Goal: Check status: Check status

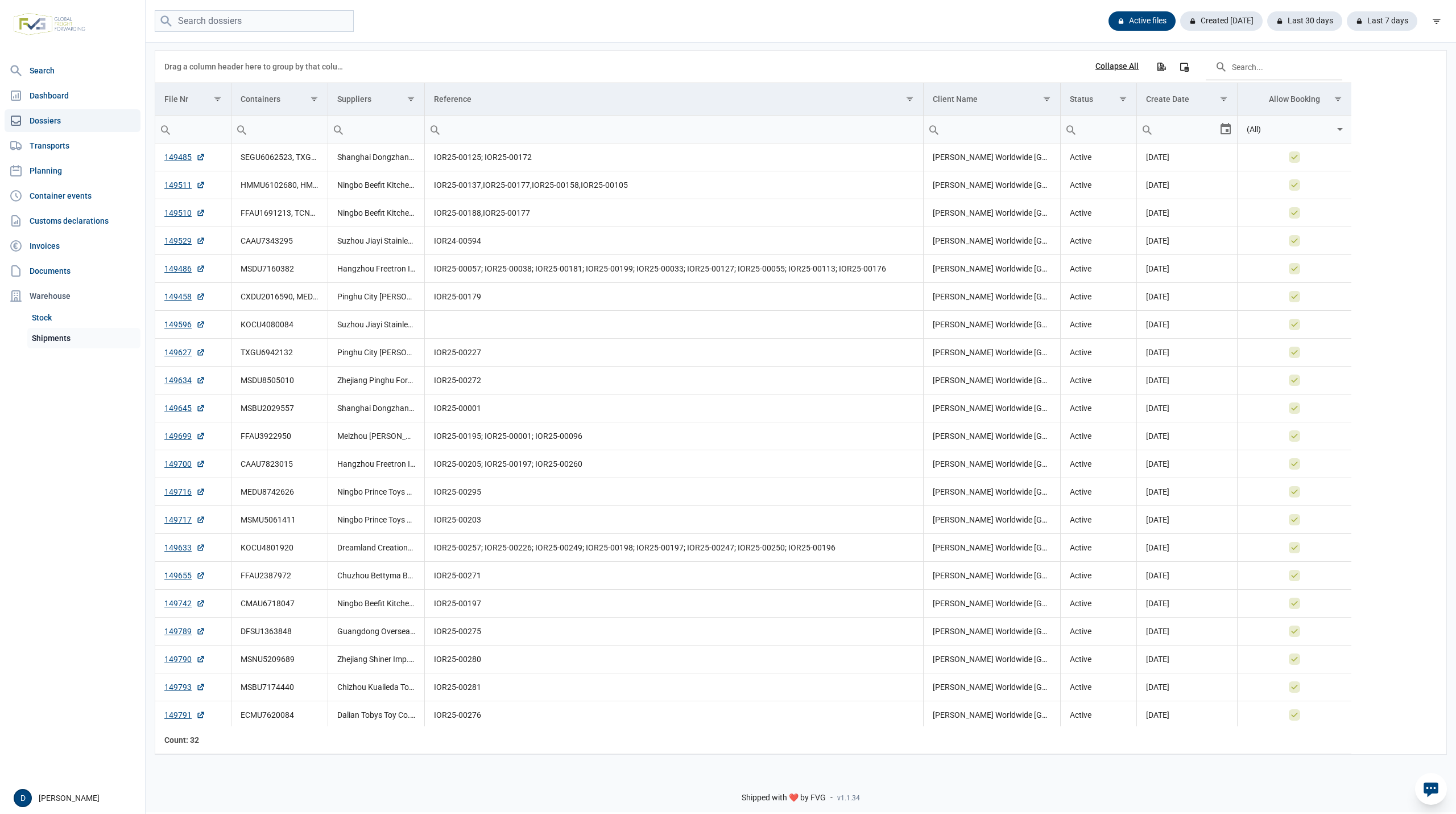
click at [51, 334] on link "Shipments" at bounding box center [83, 338] width 113 height 20
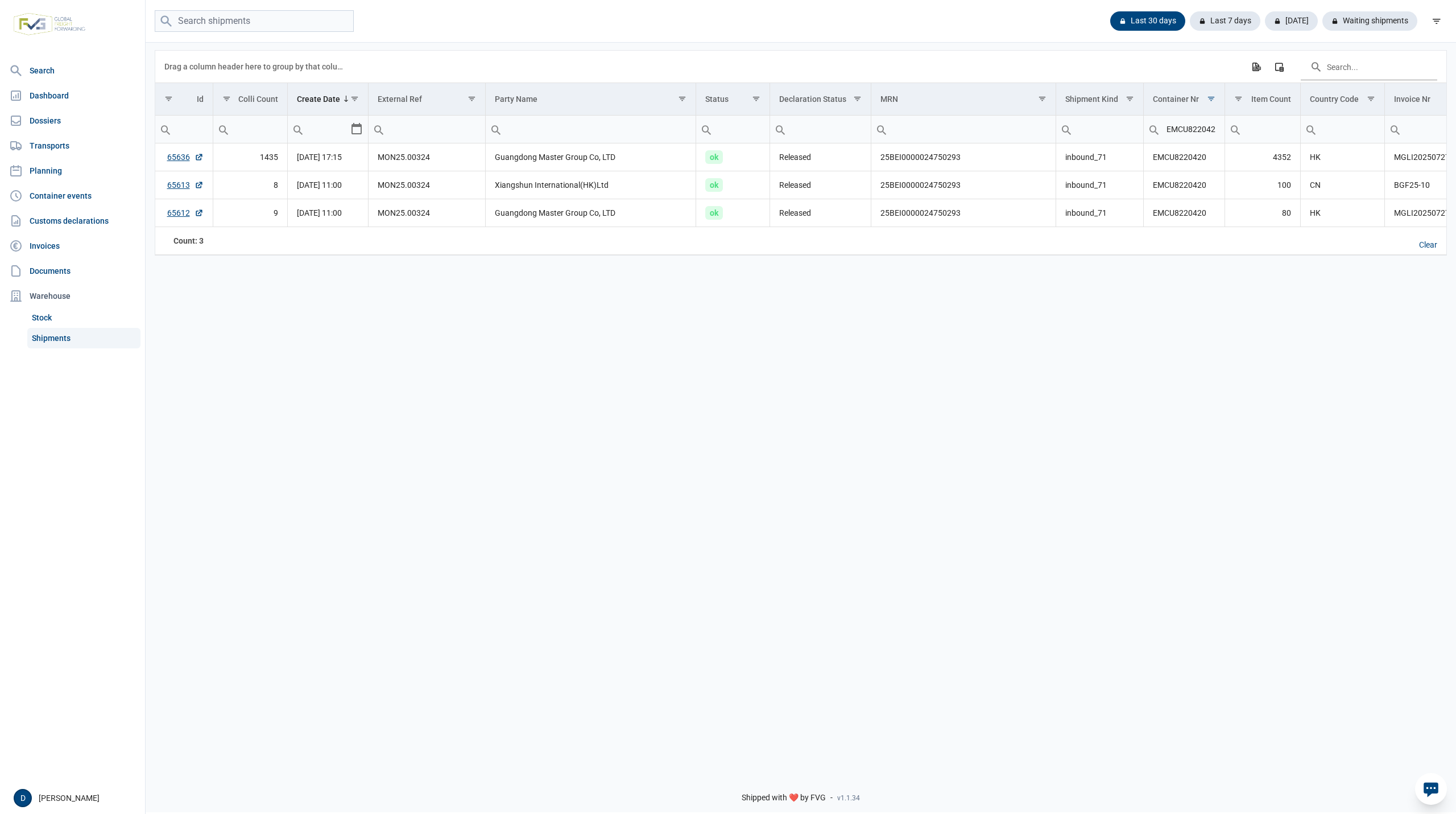
click at [1184, 132] on input "EMCU8220420" at bounding box center [1183, 129] width 81 height 27
click at [175, 158] on link "65636" at bounding box center [185, 157] width 36 height 11
click at [180, 157] on link "65636" at bounding box center [185, 157] width 36 height 11
click at [183, 183] on link "65613" at bounding box center [185, 185] width 36 height 11
click at [176, 214] on link "65612" at bounding box center [185, 213] width 36 height 11
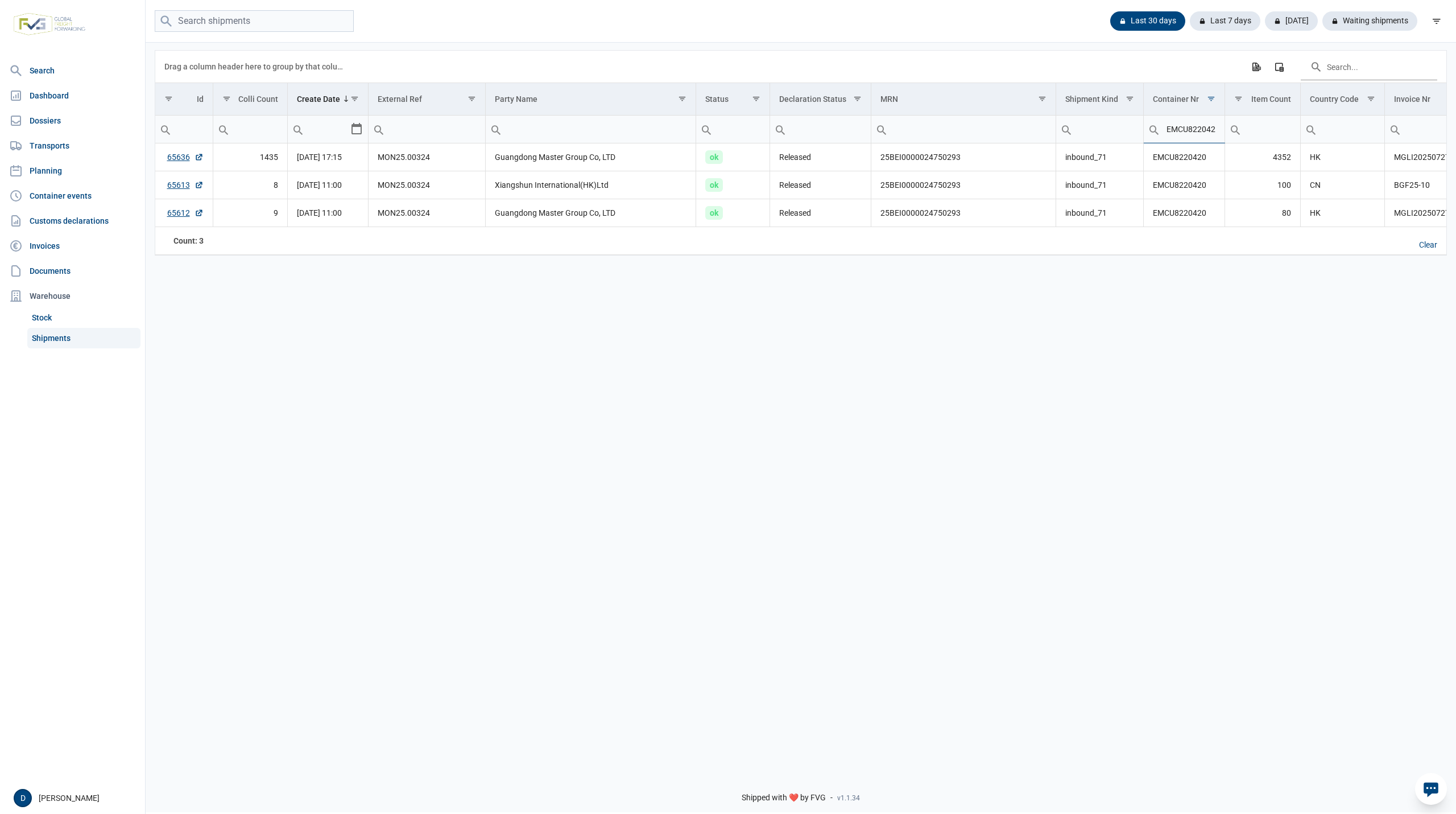
scroll to position [0, 5]
drag, startPoint x: 1165, startPoint y: 131, endPoint x: 1244, endPoint y: 139, distance: 79.4
click at [1244, 139] on tr "Contains Does not contain Starts with Ends with Equals Does not equal Reset Con…" at bounding box center [1022, 130] width 1734 height 28
type input "KOCU"
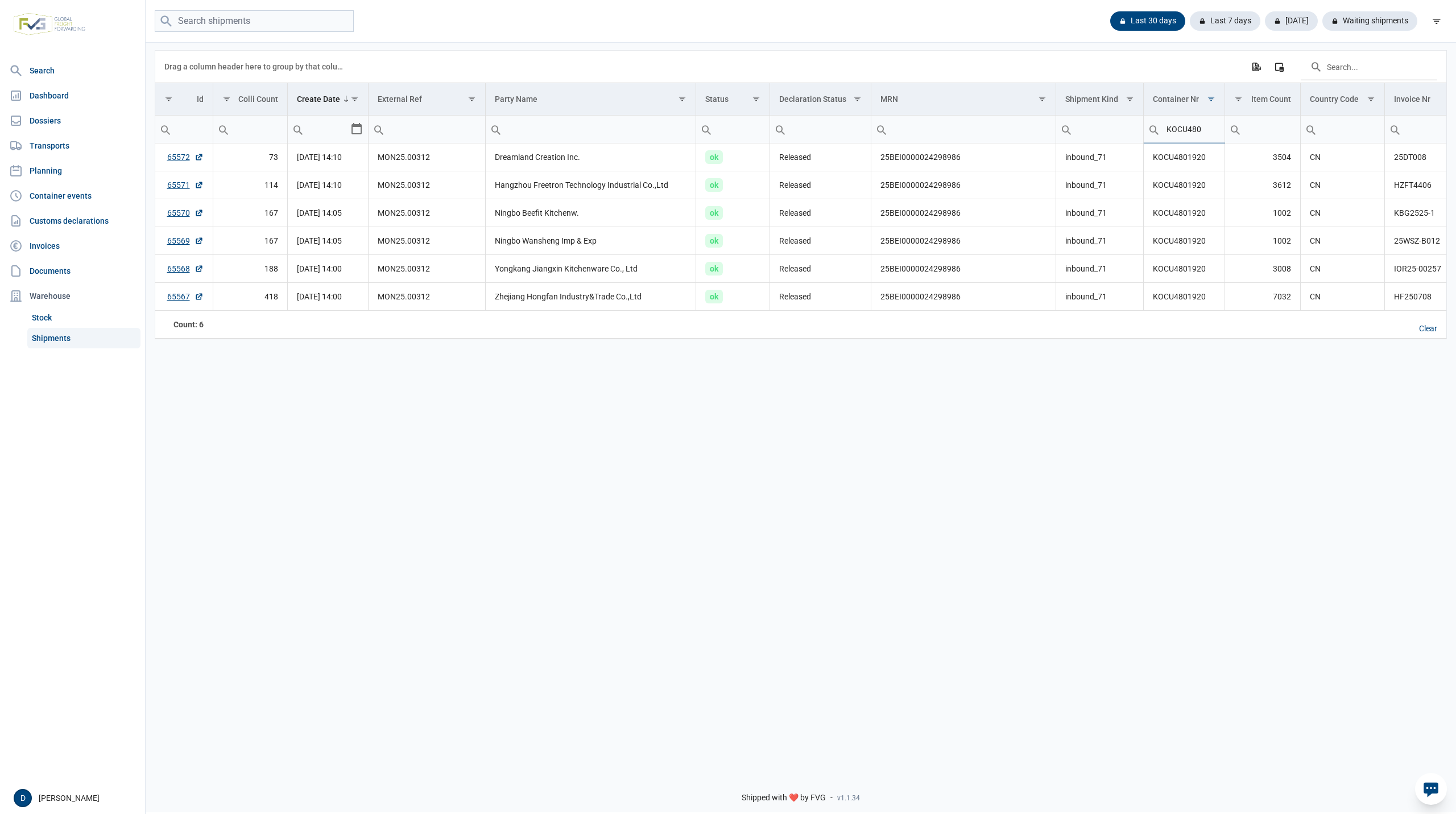
type input "KOCU480"
type input "KOCU4801920"
click at [178, 163] on link "65572" at bounding box center [185, 157] width 36 height 11
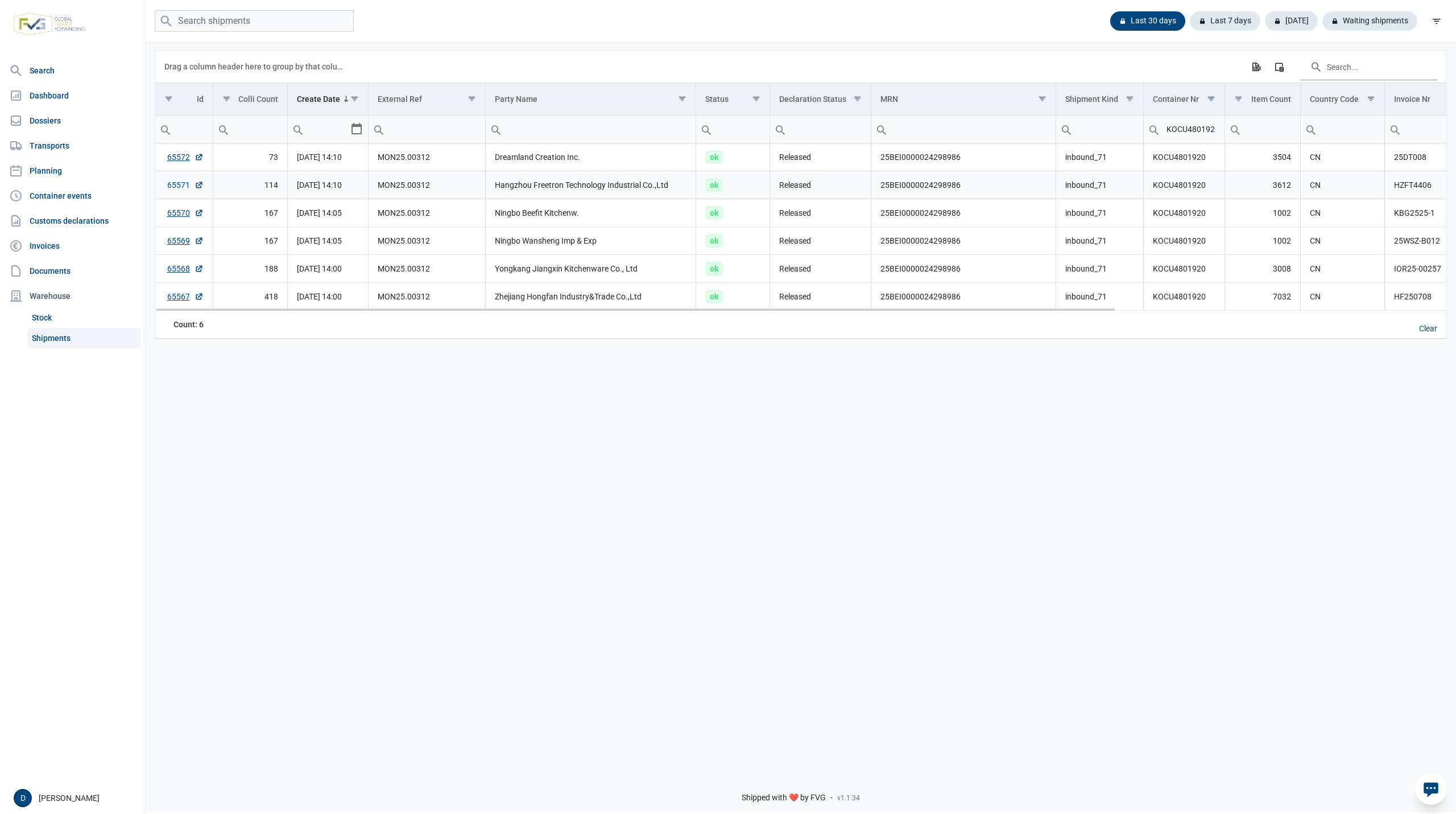
click at [168, 187] on link "65571" at bounding box center [185, 185] width 36 height 11
click at [179, 219] on link "65570" at bounding box center [185, 213] width 36 height 11
click at [175, 244] on link "65569" at bounding box center [185, 241] width 36 height 11
click at [174, 269] on link "65568" at bounding box center [185, 269] width 36 height 11
click at [179, 298] on link "65567" at bounding box center [185, 296] width 36 height 11
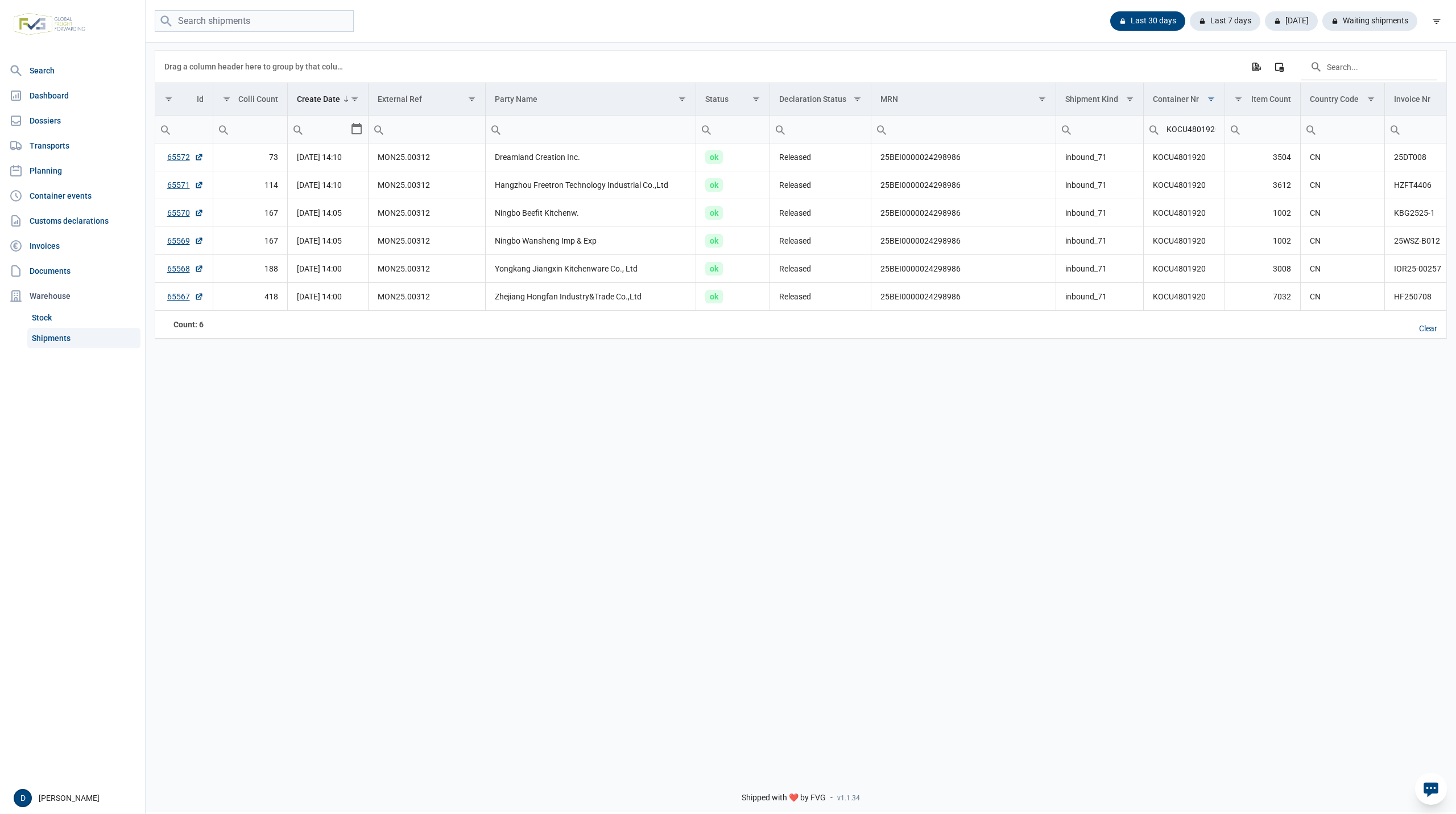
click at [48, 337] on link "Shipments" at bounding box center [83, 338] width 113 height 20
click at [1424, 335] on div "Clear" at bounding box center [1427, 329] width 36 height 19
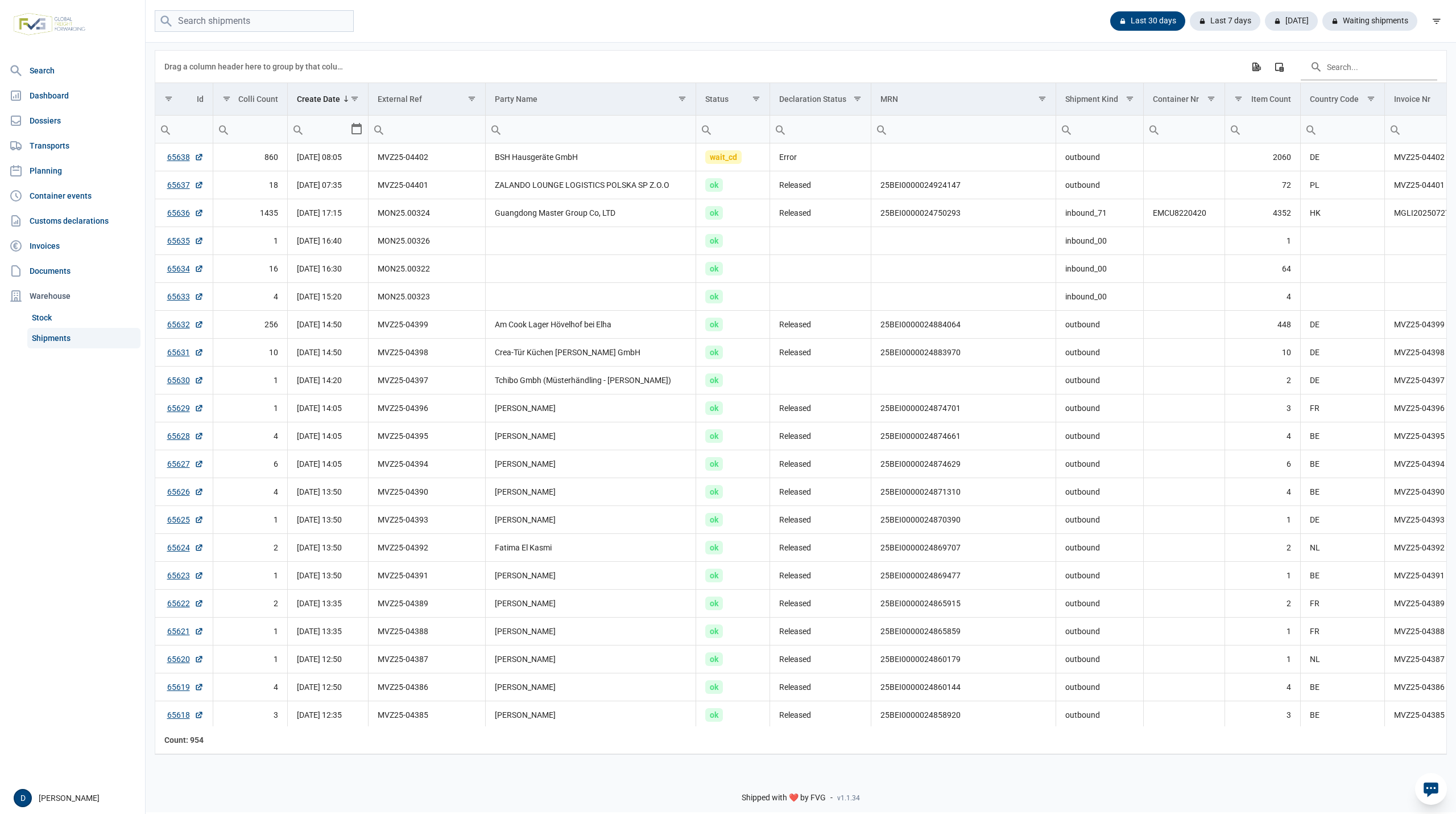
click at [81, 484] on nav "Search Dashboard Dossiers Transports Planning Container events Customs declarat…" at bounding box center [72, 420] width 145 height 722
click at [175, 154] on link "65638" at bounding box center [185, 157] width 36 height 11
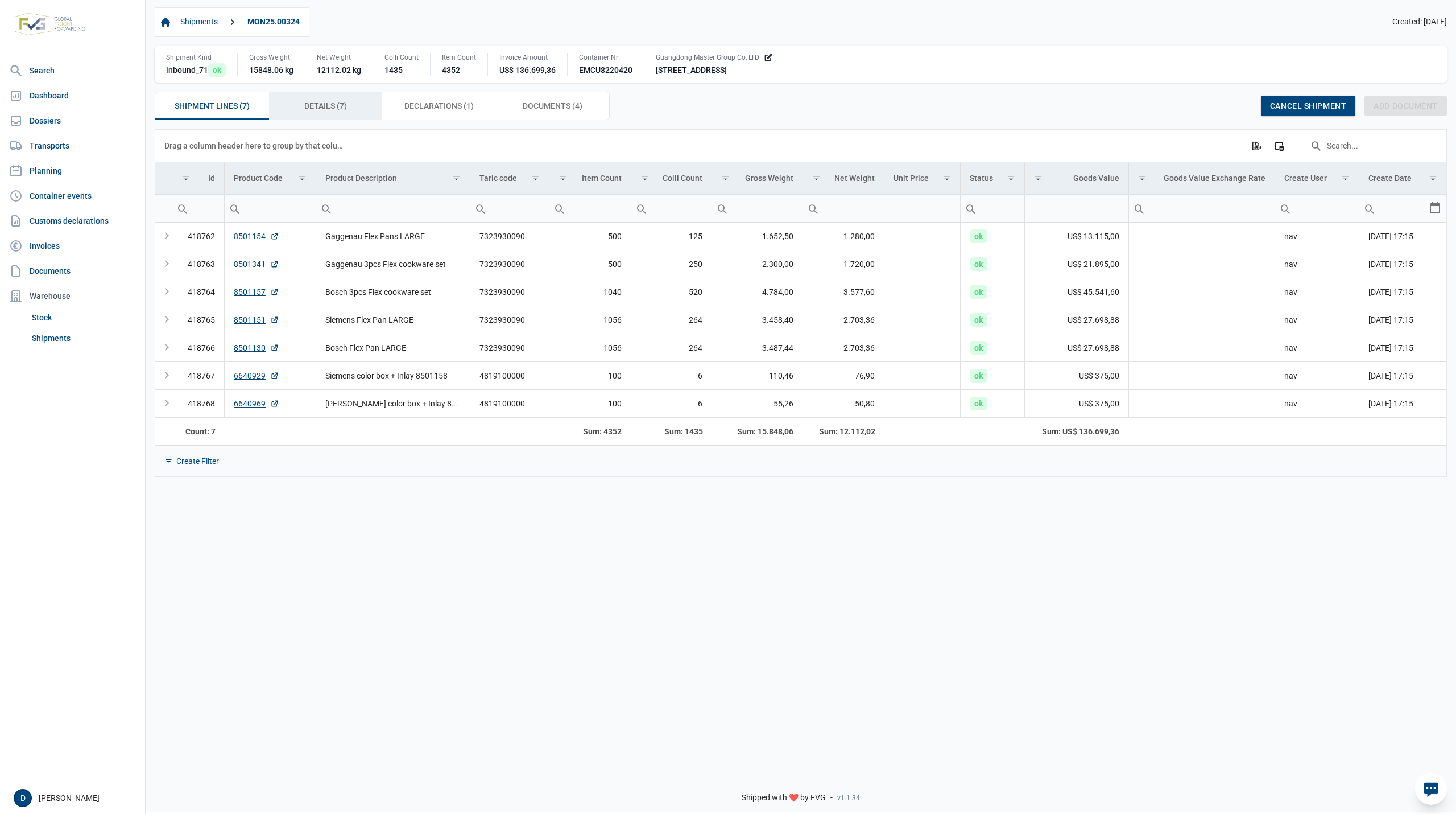
click at [343, 108] on span "Details (7) Details (7)" at bounding box center [326, 106] width 43 height 14
click at [317, 107] on span "Details (7) Details (7)" at bounding box center [326, 106] width 43 height 14
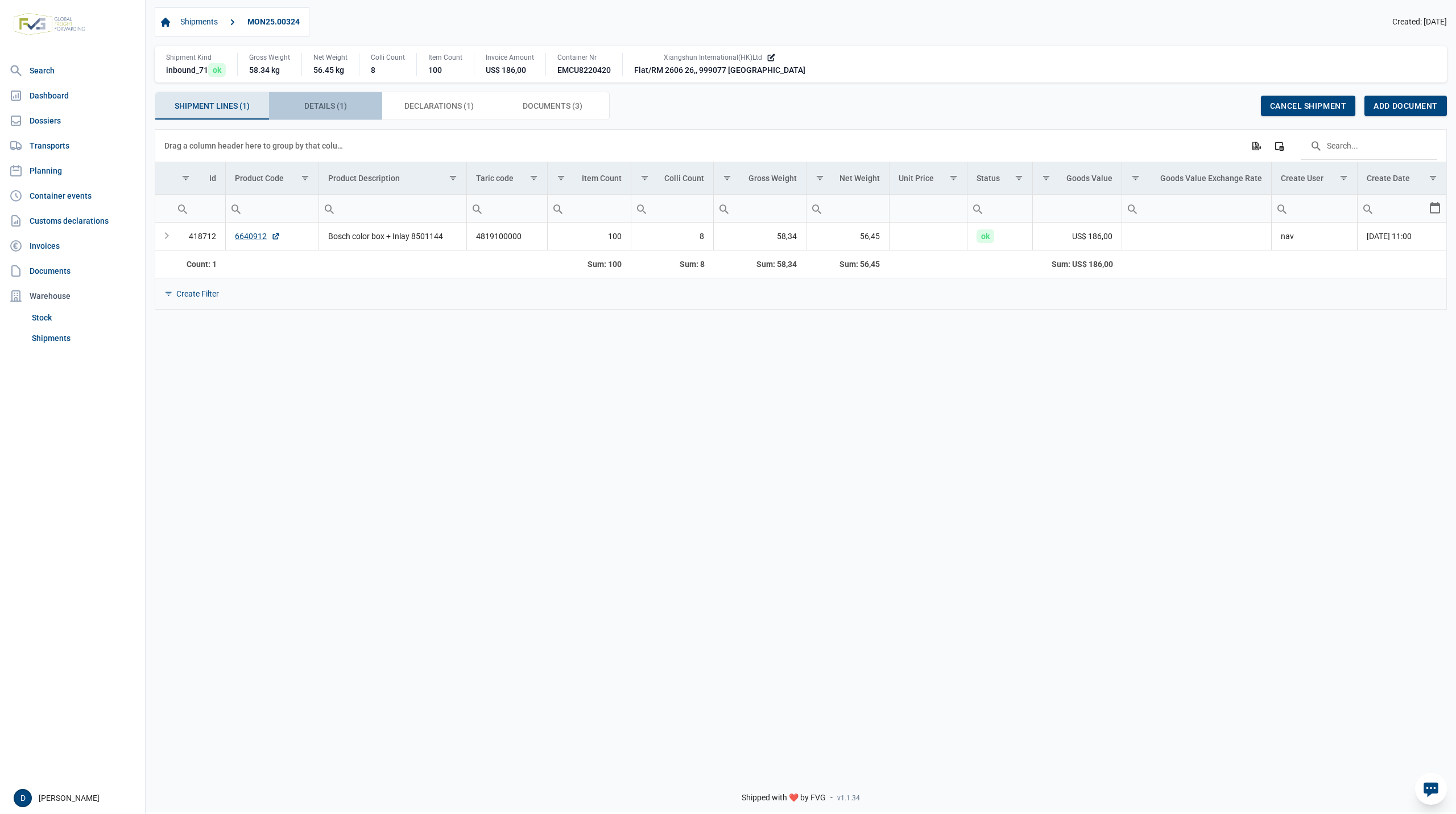
click at [319, 100] on div "Details (1) Details (1)" at bounding box center [326, 106] width 114 height 27
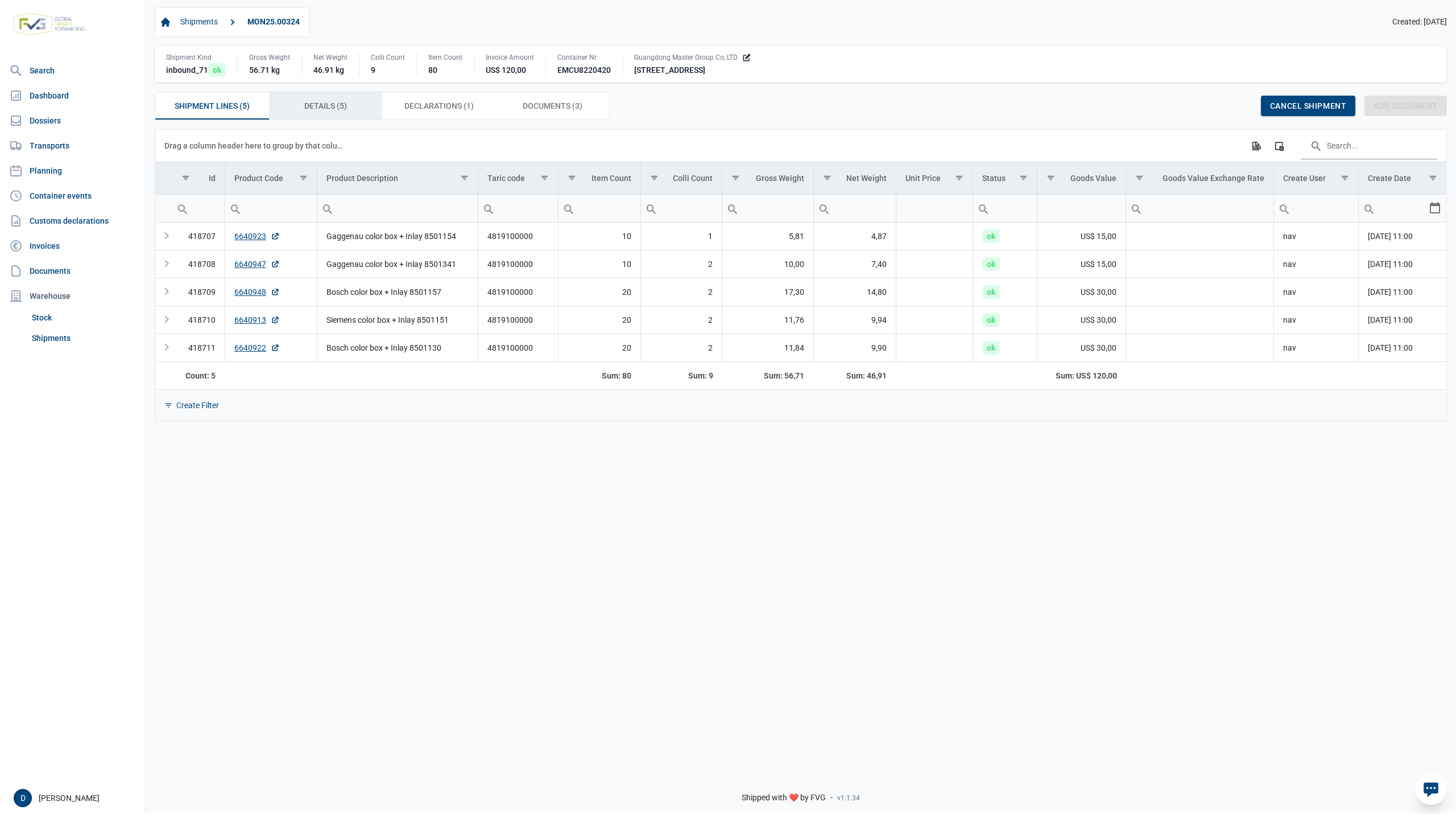
click at [338, 106] on span "Details (5) Details (5)" at bounding box center [326, 106] width 43 height 14
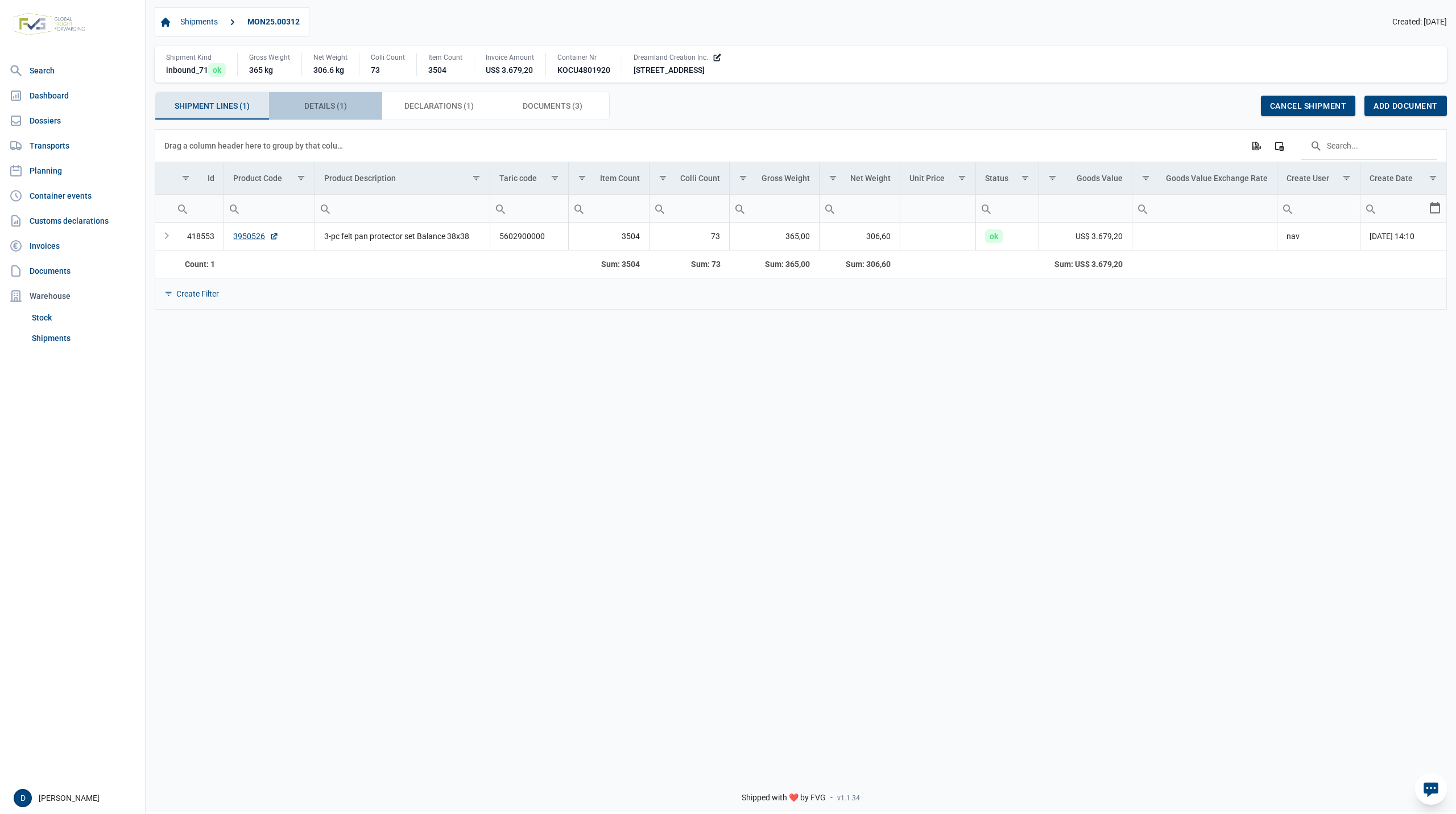
click at [348, 106] on div "Details (1) Details (1)" at bounding box center [326, 106] width 114 height 27
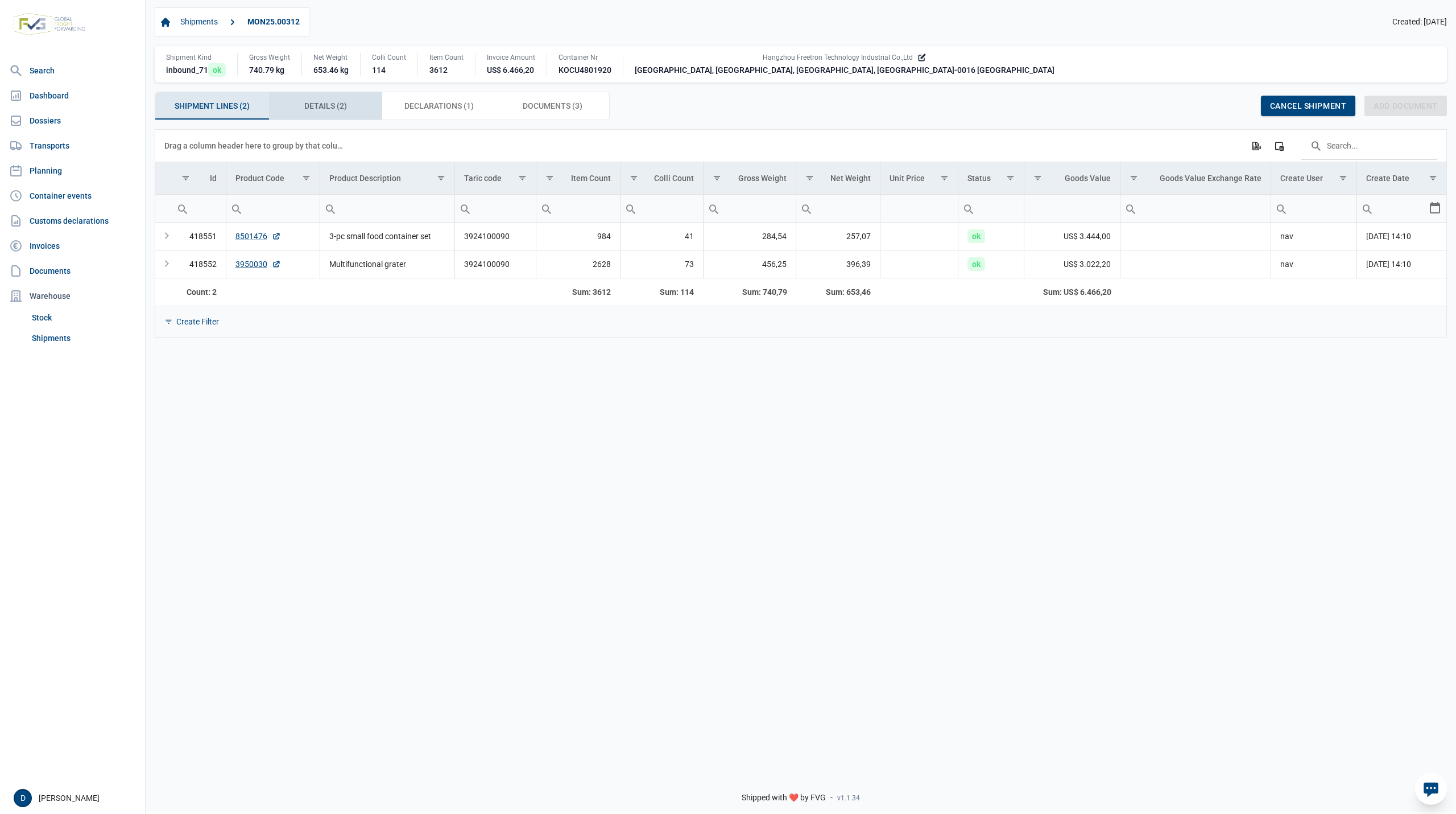
click at [312, 107] on span "Details (2) Details (2)" at bounding box center [326, 106] width 43 height 14
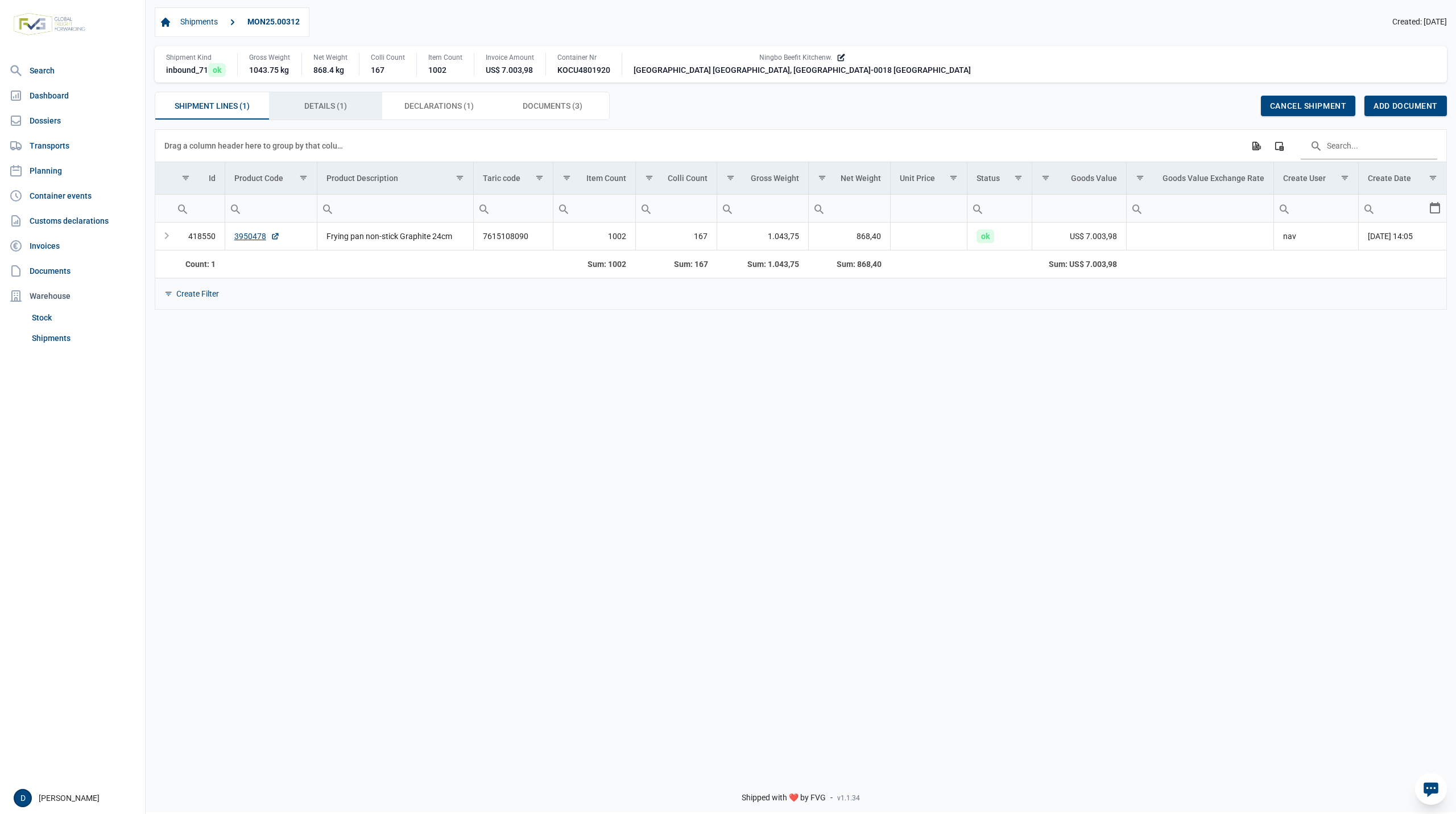
click at [312, 103] on span "Details (1) Details (1)" at bounding box center [326, 106] width 43 height 14
click at [310, 100] on div "Details (1) Details (1)" at bounding box center [326, 106] width 114 height 27
click at [314, 103] on span "Details (1) Details (1)" at bounding box center [326, 106] width 43 height 14
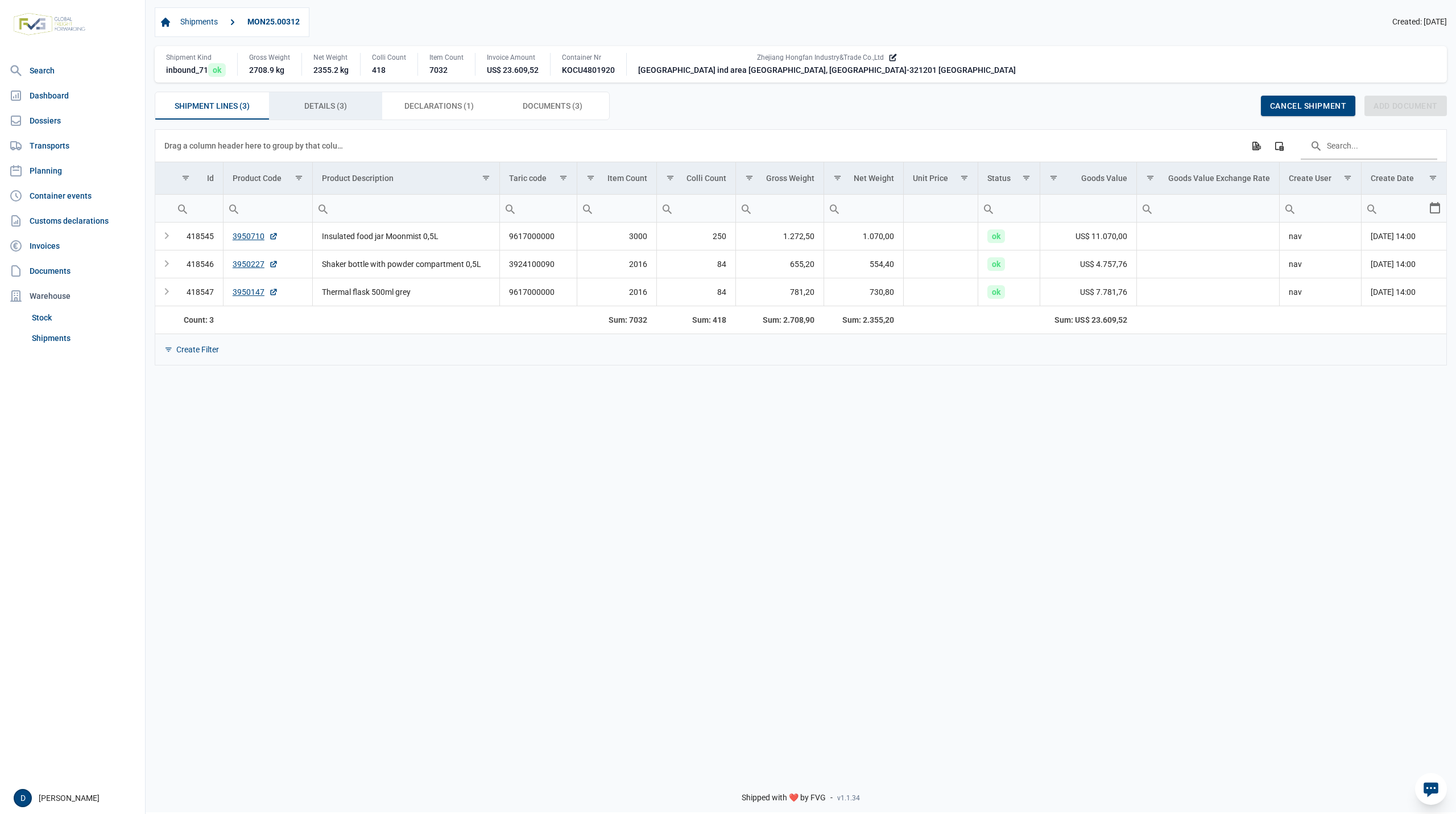
click at [329, 109] on span "Details (3) Details (3)" at bounding box center [326, 106] width 43 height 14
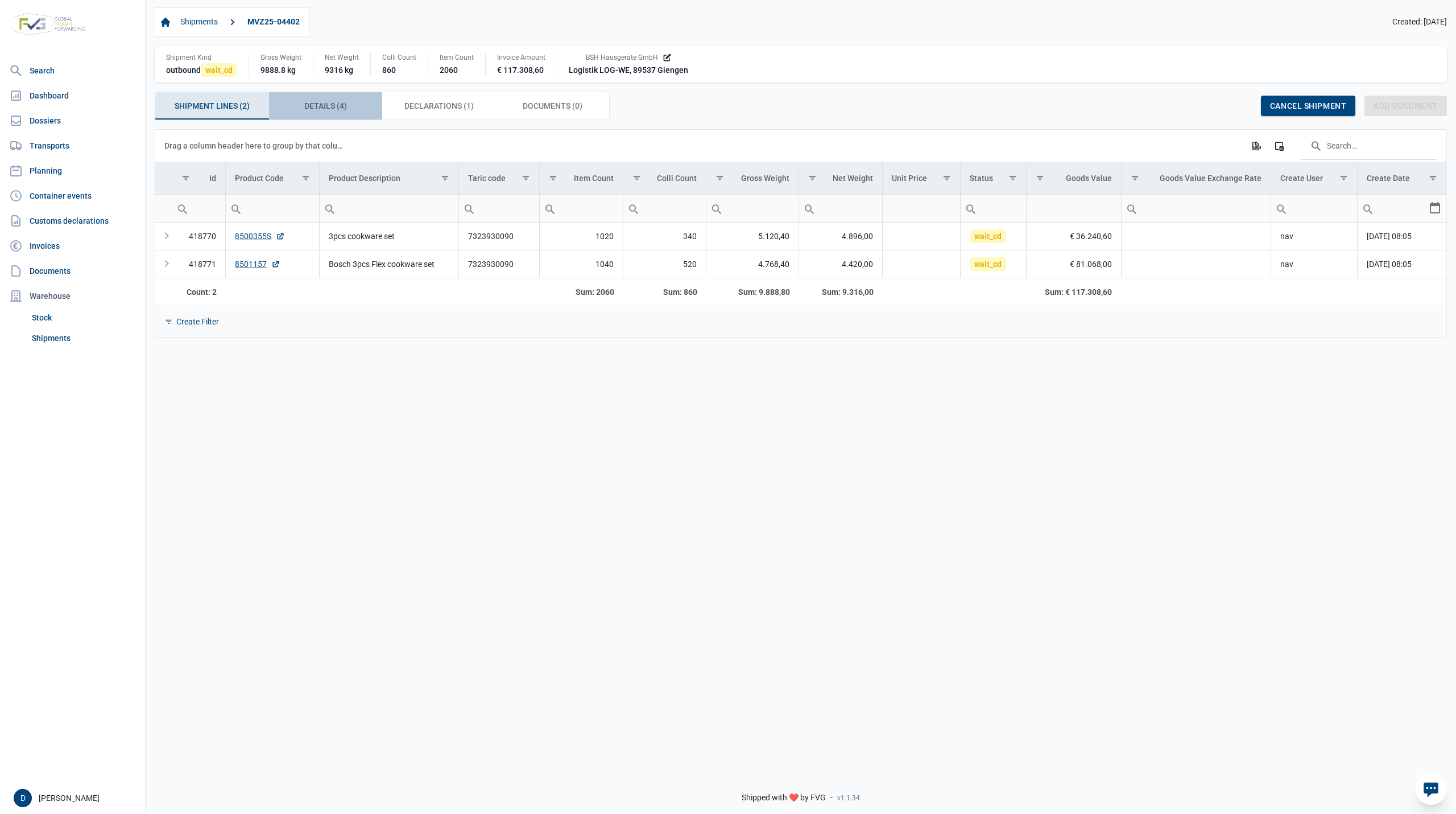
click at [329, 106] on span "Details (4) Details (4)" at bounding box center [326, 106] width 43 height 14
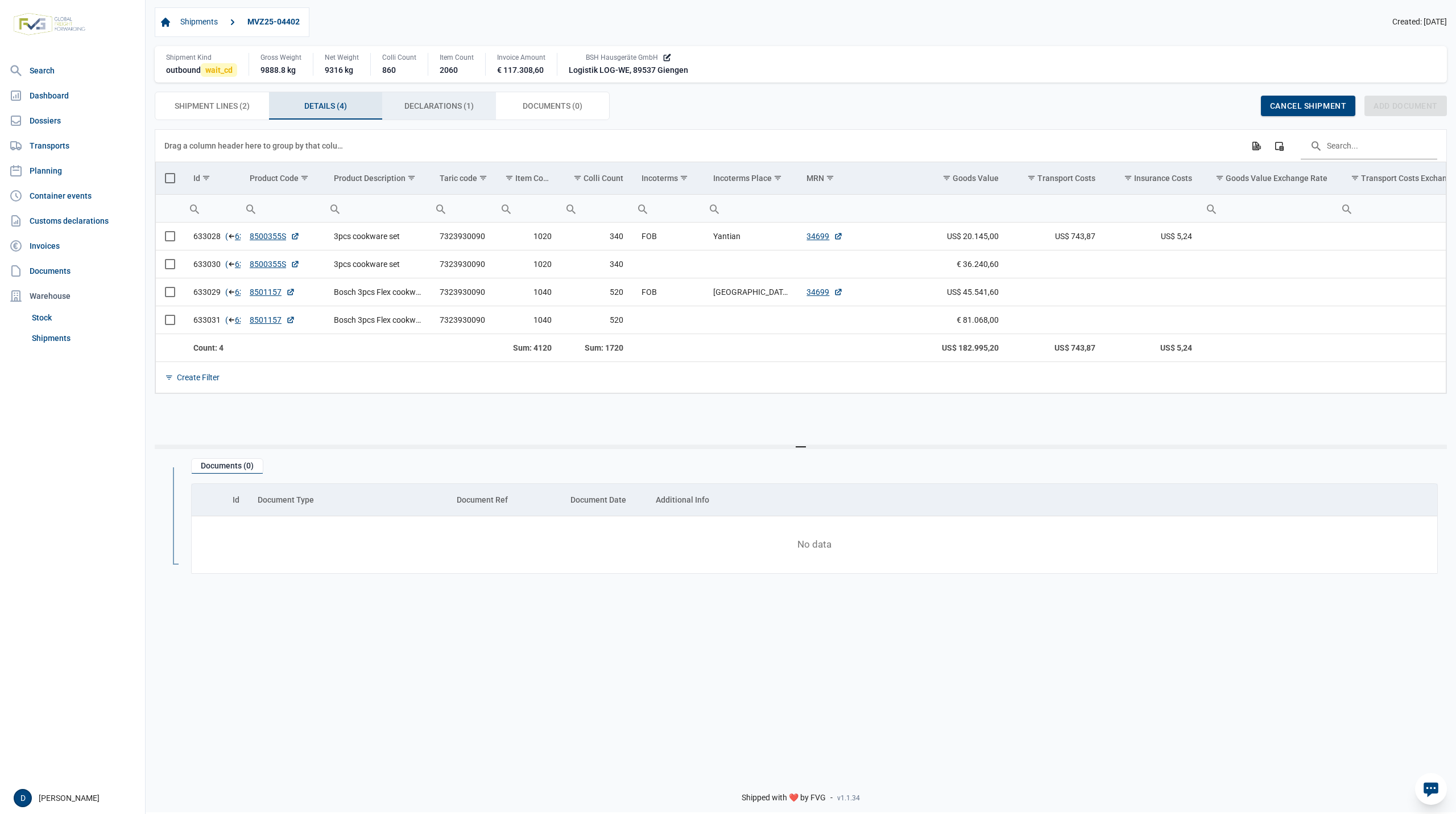
click at [405, 107] on span "Declarations (1) Declarations (1)" at bounding box center [439, 106] width 69 height 14
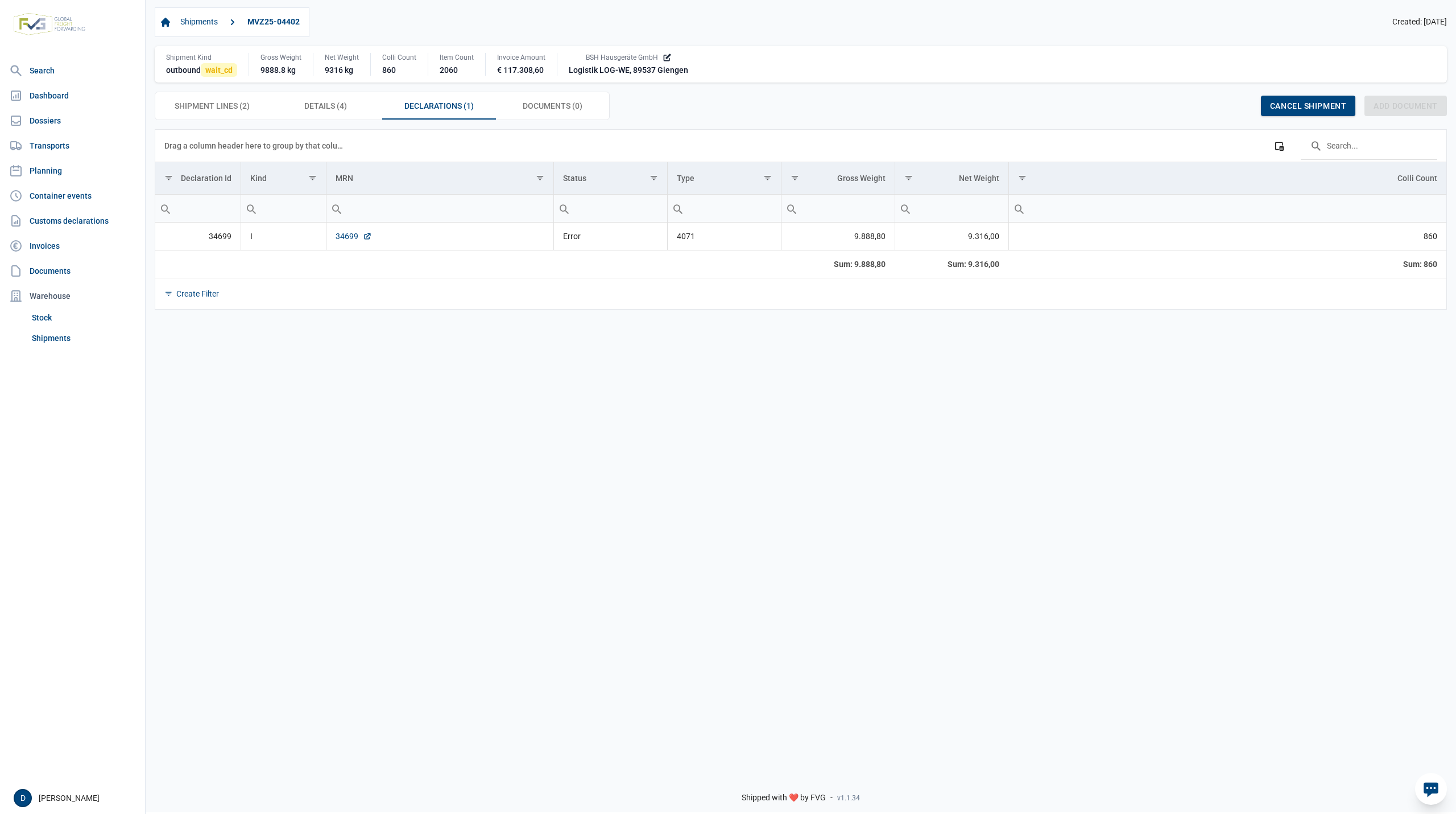
click at [347, 240] on link "34699" at bounding box center [353, 236] width 36 height 11
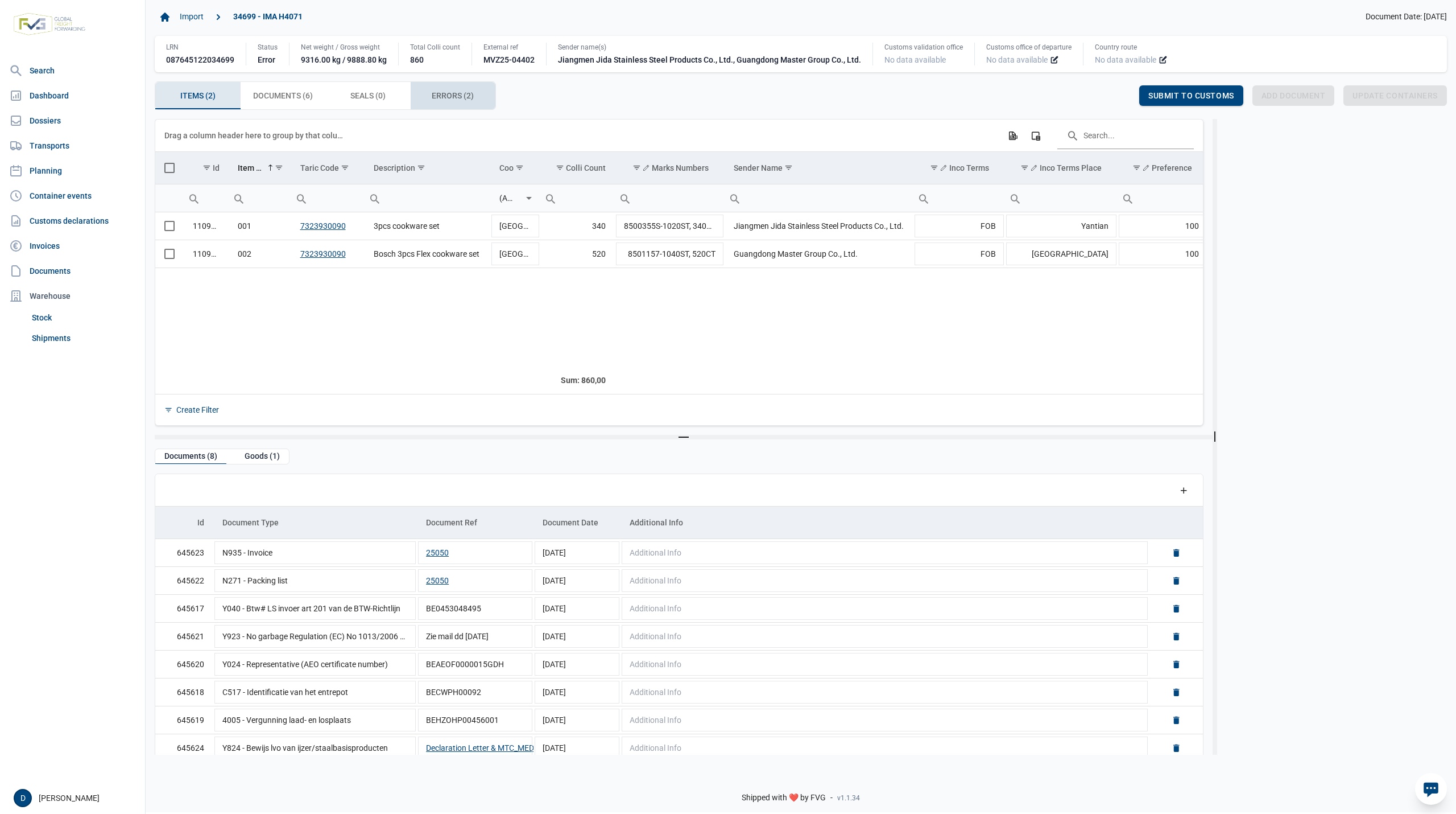
click at [447, 100] on span "Errors (2) Errors (2)" at bounding box center [452, 95] width 42 height 14
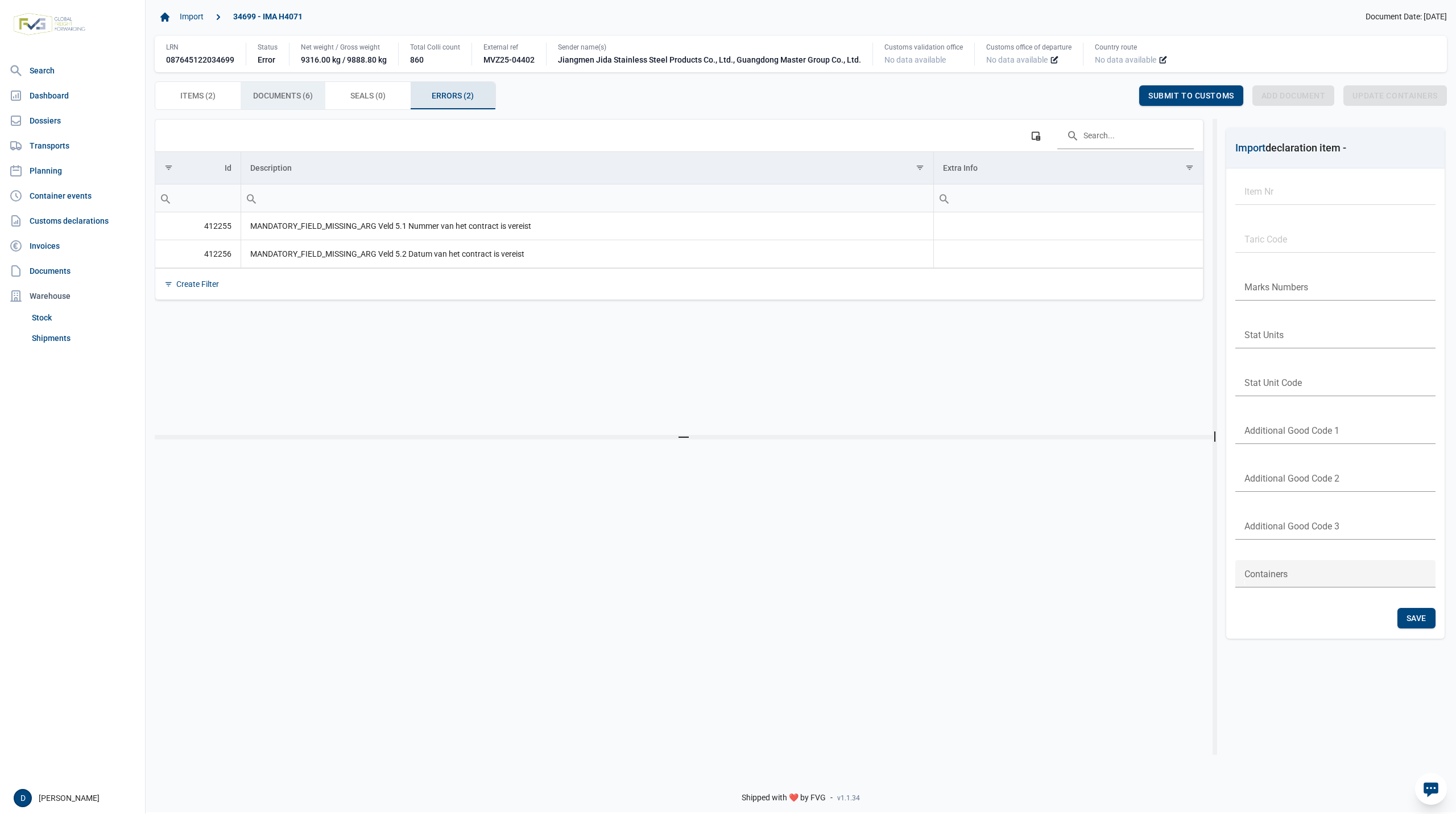
click at [282, 98] on span "Documents (6) Documents (6)" at bounding box center [282, 95] width 60 height 14
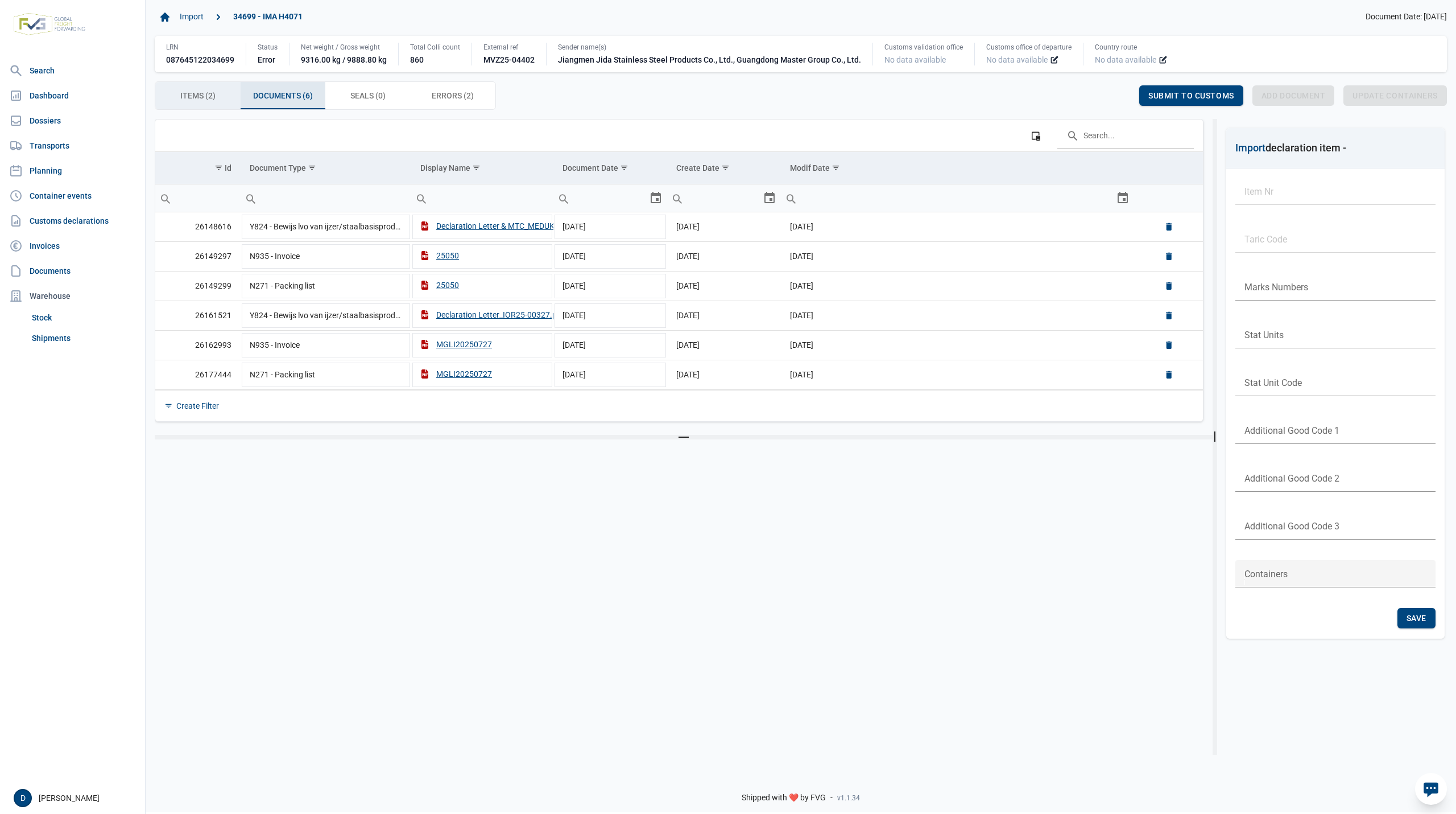
click at [210, 94] on span "Items (2) Items (2)" at bounding box center [198, 95] width 35 height 14
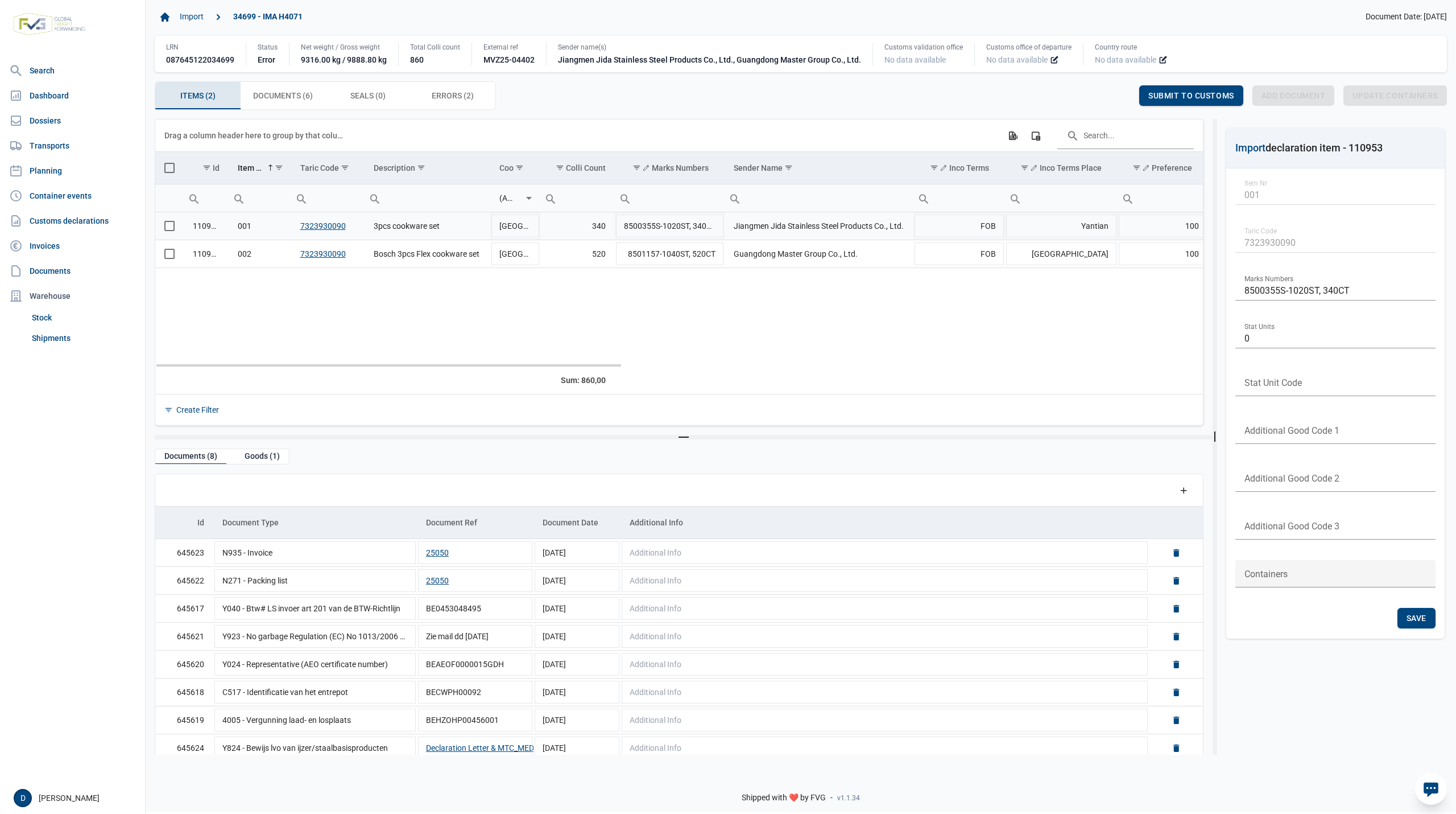
click at [168, 226] on span "Select row" at bounding box center [169, 225] width 10 height 10
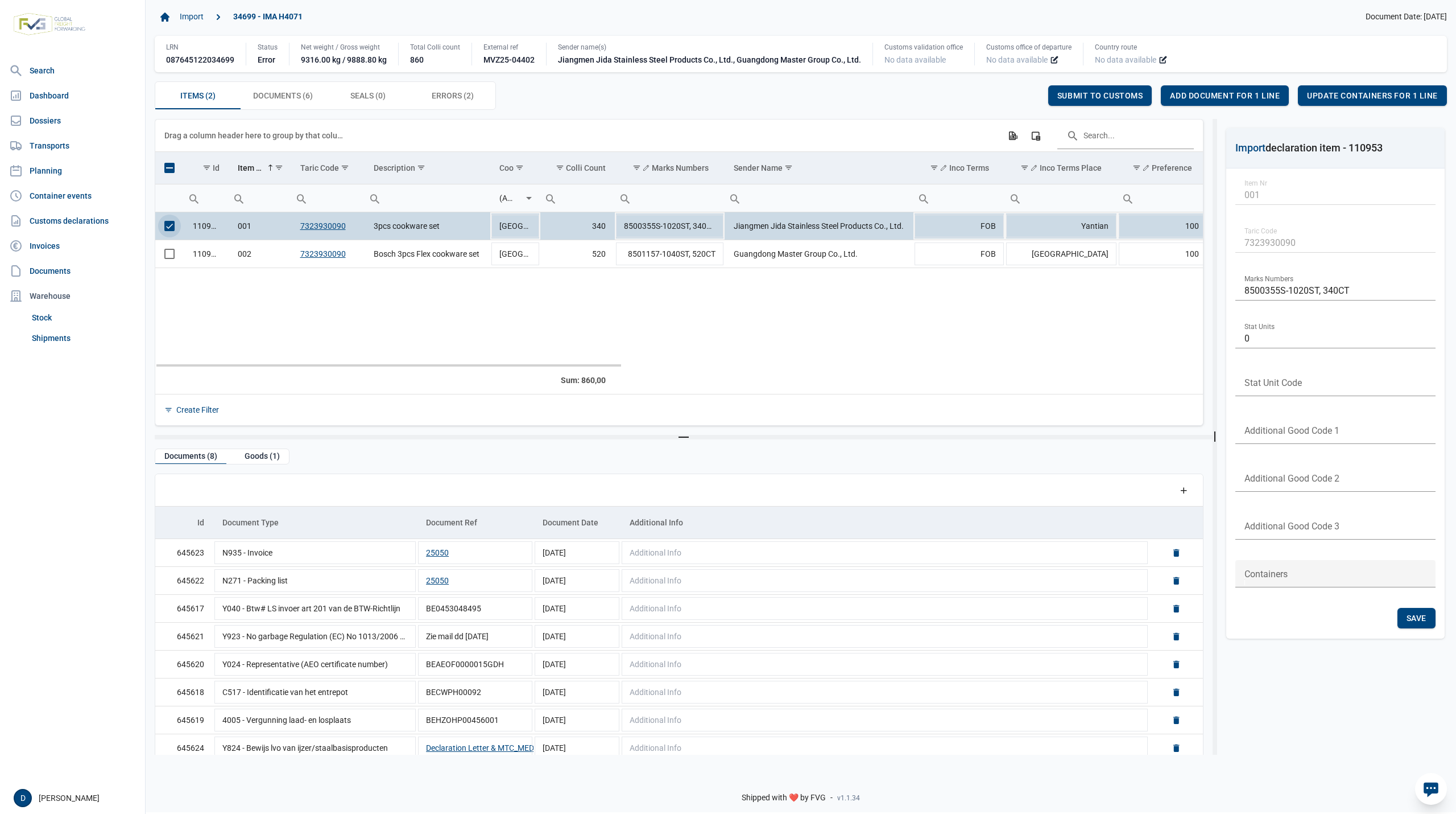
click at [172, 231] on span "Select row" at bounding box center [169, 225] width 10 height 10
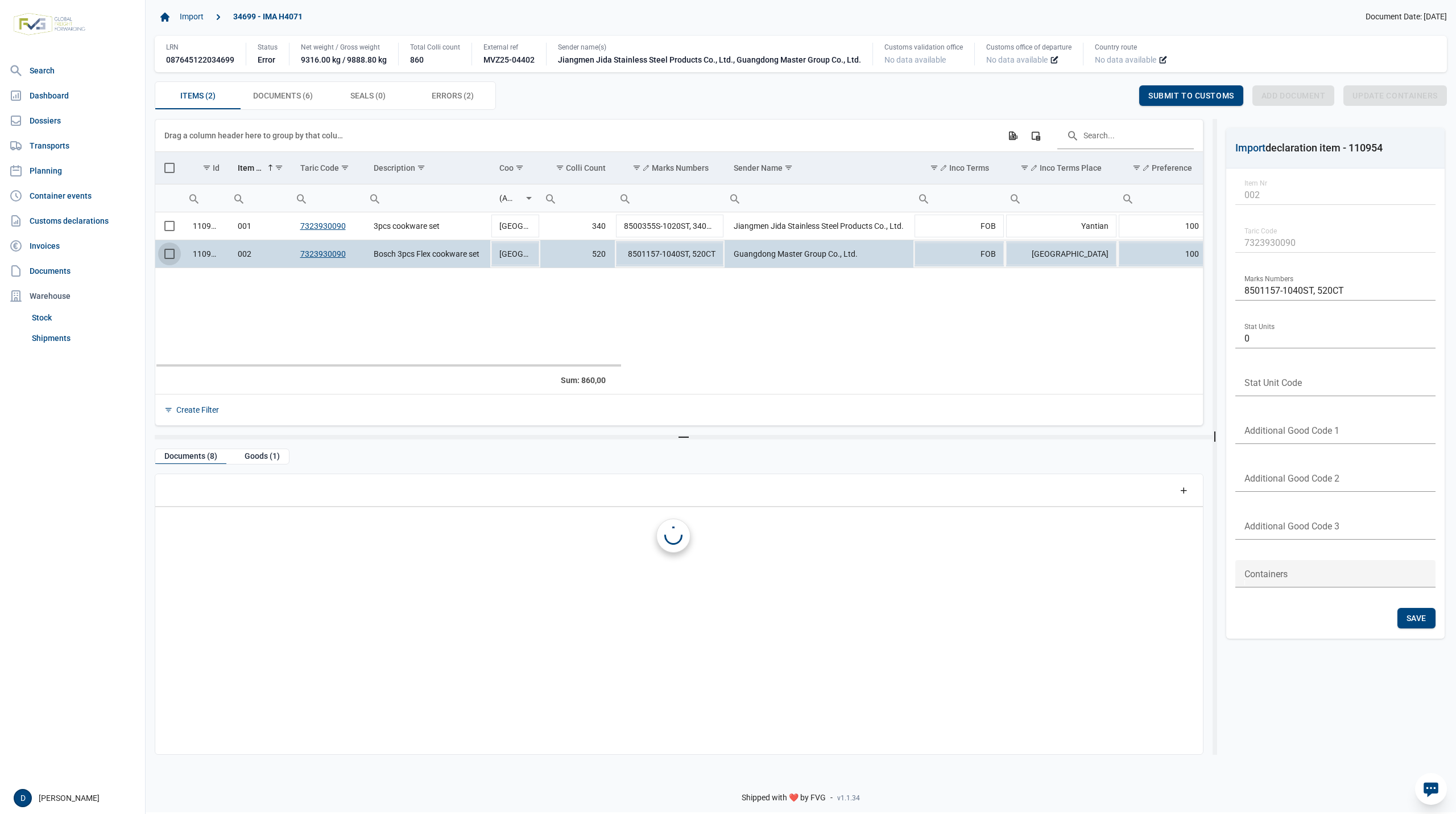
click at [170, 255] on span "Select row" at bounding box center [169, 253] width 10 height 10
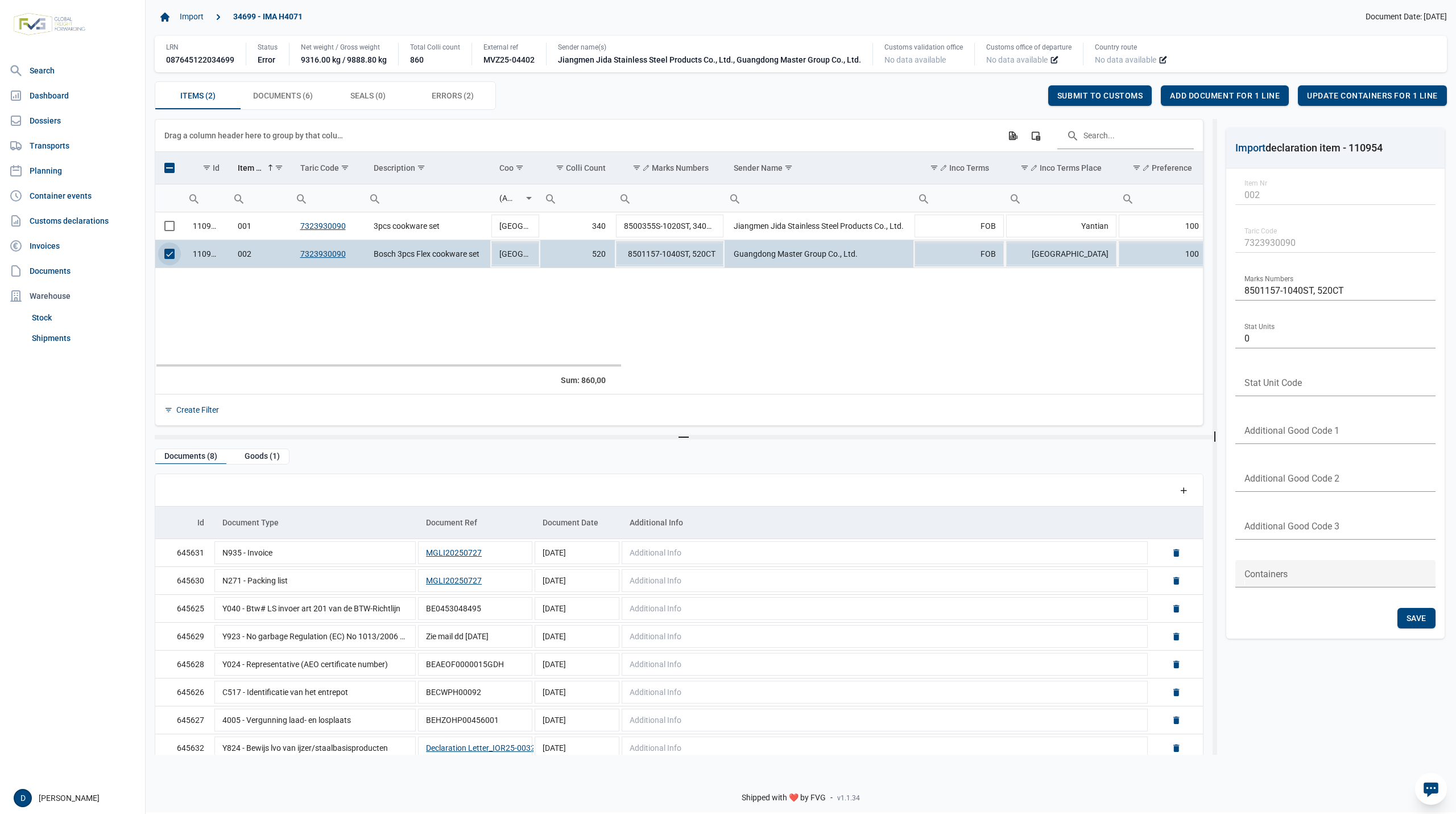
click at [168, 256] on span "Select row" at bounding box center [169, 253] width 10 height 10
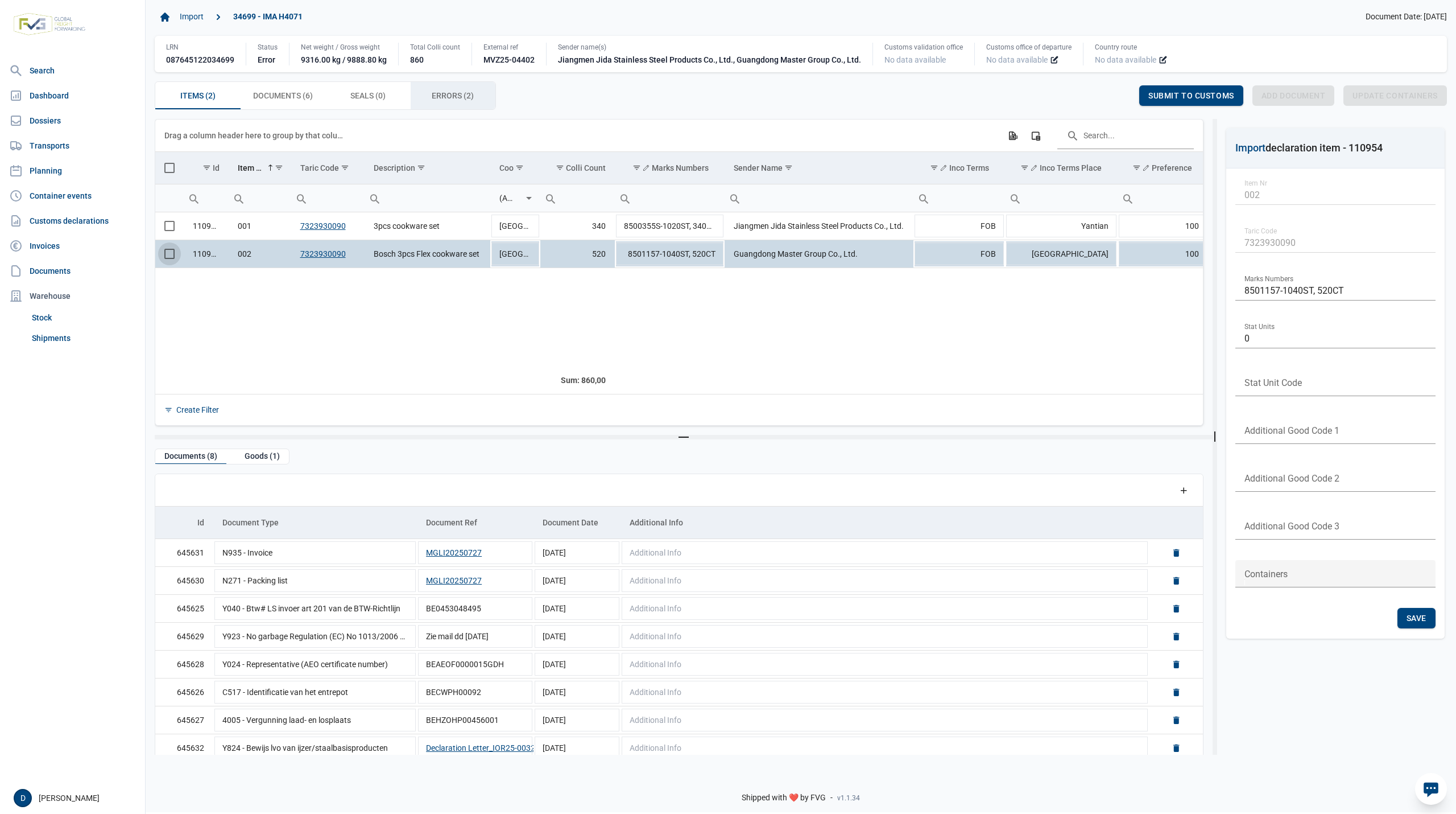
click at [466, 99] on span "Errors (2) Errors (2)" at bounding box center [452, 95] width 42 height 14
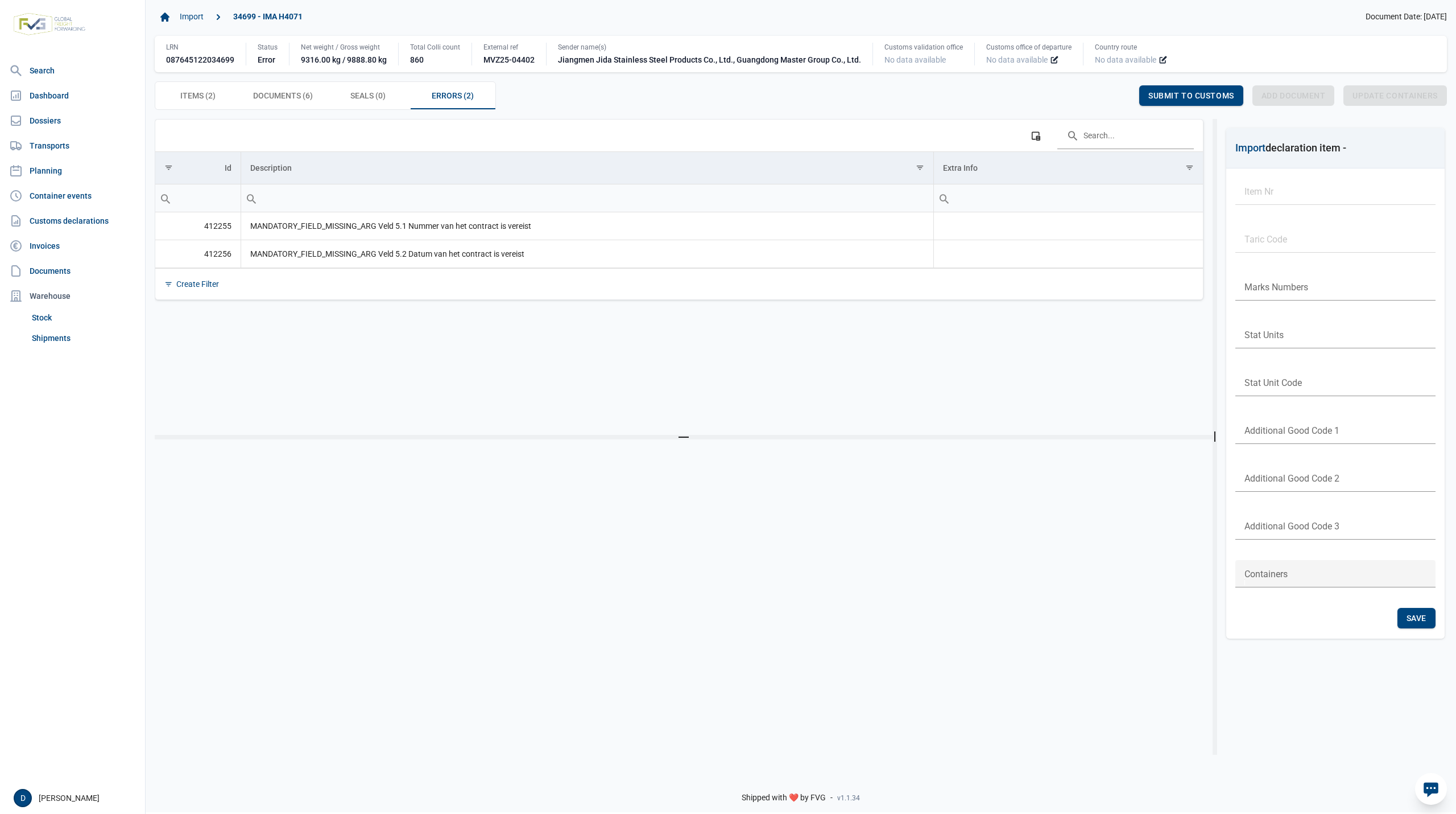
click at [797, 131] on div "Column Chooser" at bounding box center [679, 135] width 1029 height 31
